Goal: Task Accomplishment & Management: Manage account settings

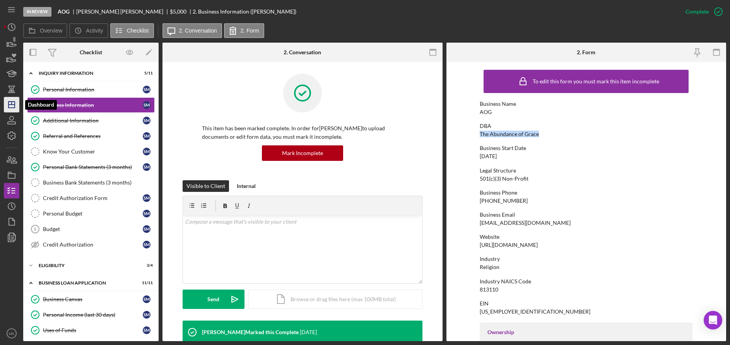
click at [11, 106] on icon "Icon/Dashboard" at bounding box center [11, 104] width 19 height 19
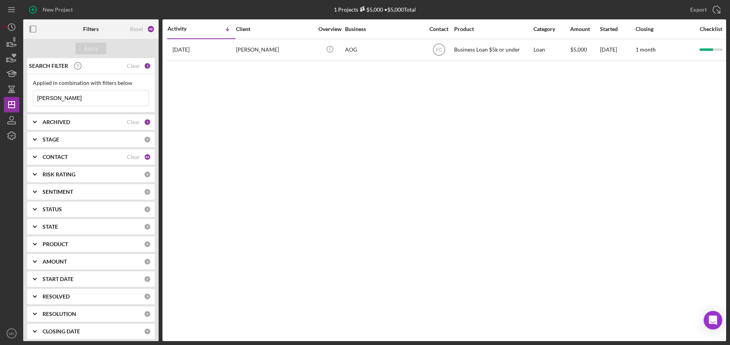
click at [62, 102] on input "[PERSON_NAME]" at bounding box center [90, 97] width 115 height 15
drag, startPoint x: 74, startPoint y: 98, endPoint x: 19, endPoint y: 98, distance: 54.2
click at [19, 98] on div "New Project 1 Projects $5,000 • $5,000 Total [PERSON_NAME] Export Icon/Export F…" at bounding box center [365, 170] width 723 height 341
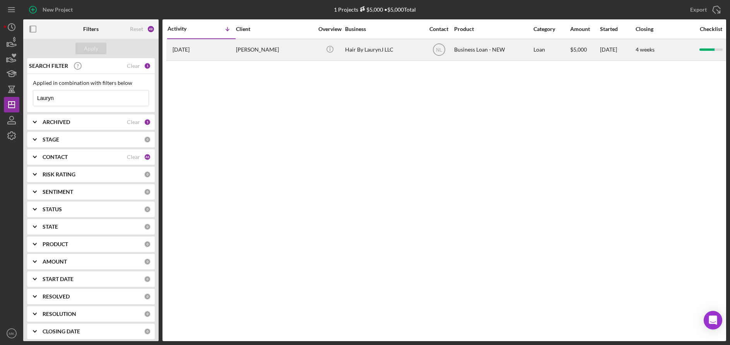
type input "Lauryn"
click at [265, 46] on div "[PERSON_NAME]" at bounding box center [274, 49] width 77 height 21
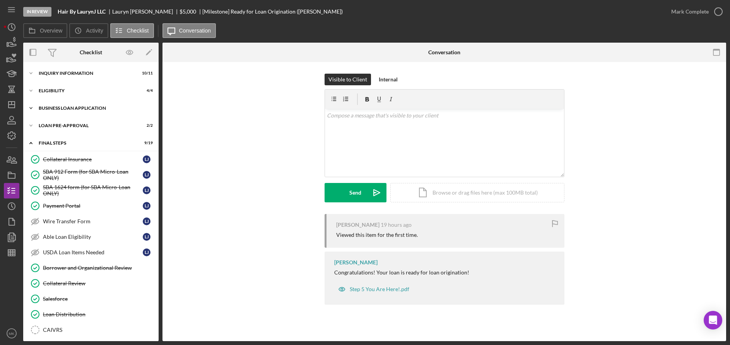
click at [79, 110] on div "BUSINESS LOAN APPLICATION" at bounding box center [94, 108] width 110 height 5
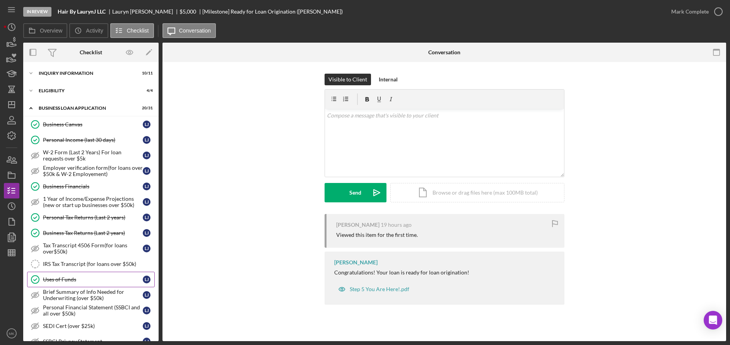
click at [75, 285] on link "Uses of Funds Uses of Funds [PERSON_NAME]" at bounding box center [91, 278] width 128 height 15
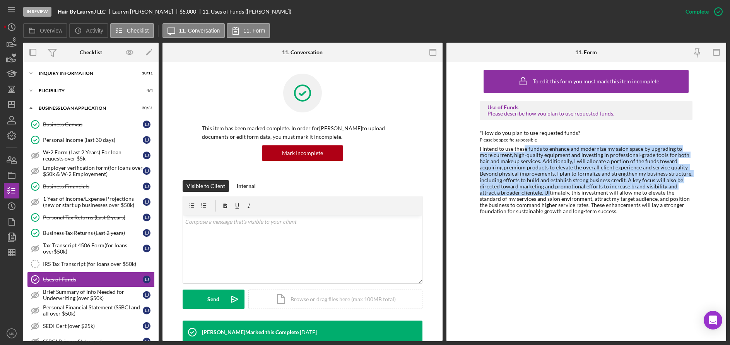
drag, startPoint x: 524, startPoint y: 149, endPoint x: 529, endPoint y: 192, distance: 43.3
click at [529, 192] on div "I intend to use these funds to enhance and modernize my salon space by upgradin…" at bounding box center [586, 180] width 213 height 69
drag, startPoint x: 529, startPoint y: 192, endPoint x: 518, endPoint y: 182, distance: 14.5
click at [518, 182] on div "I intend to use these funds to enhance and modernize my salon space by upgradin…" at bounding box center [586, 180] width 213 height 69
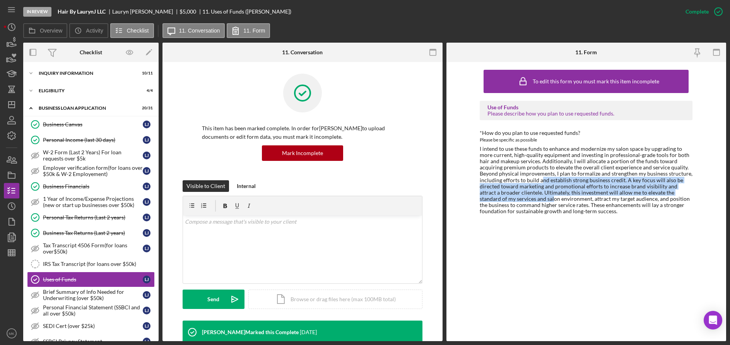
drag, startPoint x: 518, startPoint y: 182, endPoint x: 516, endPoint y: 199, distance: 16.3
click at [516, 199] on div "I intend to use these funds to enhance and modernize my salon space by upgradin…" at bounding box center [586, 180] width 213 height 69
click at [92, 70] on div "Icon/Expander INQUIRY INFORMATION 10 / 11" at bounding box center [90, 72] width 135 height 15
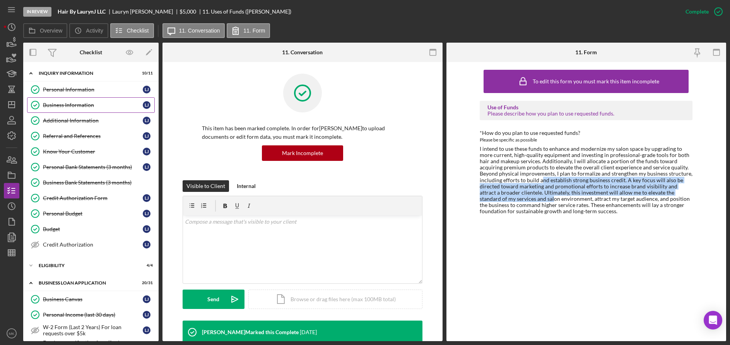
click at [83, 104] on div "Business Information" at bounding box center [93, 105] width 100 height 6
